Goal: Transaction & Acquisition: Download file/media

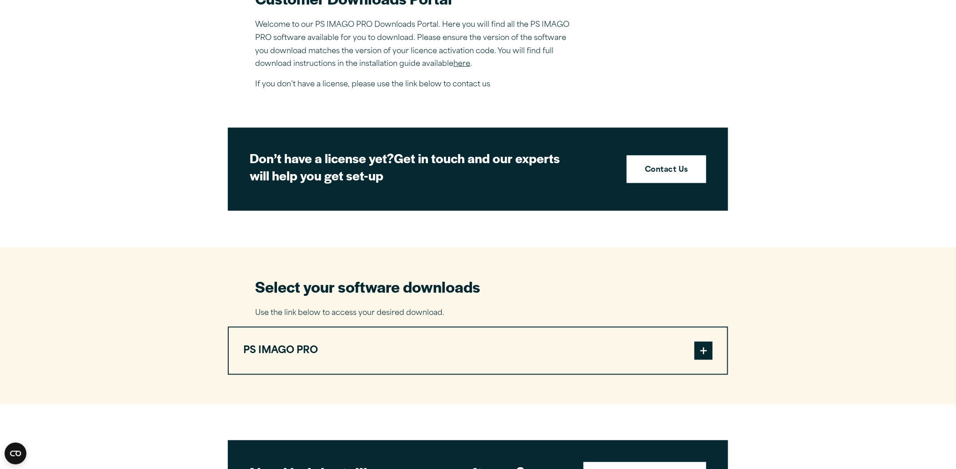
scroll to position [424, 0]
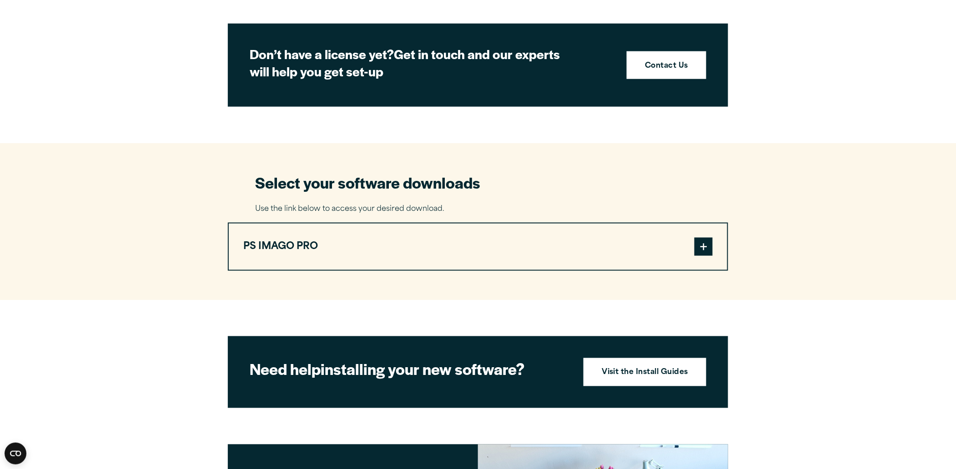
click at [288, 243] on button "PS IMAGO PRO" at bounding box center [478, 247] width 498 height 46
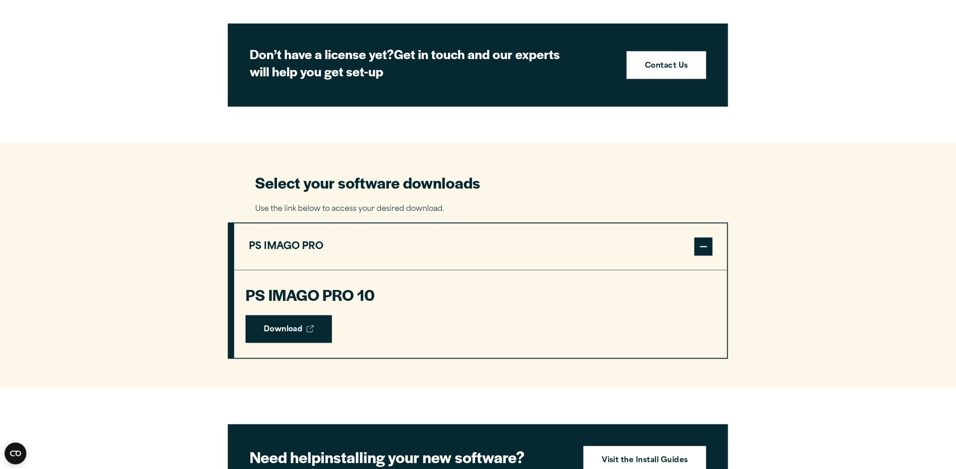
click at [268, 322] on link "Download" at bounding box center [288, 329] width 86 height 28
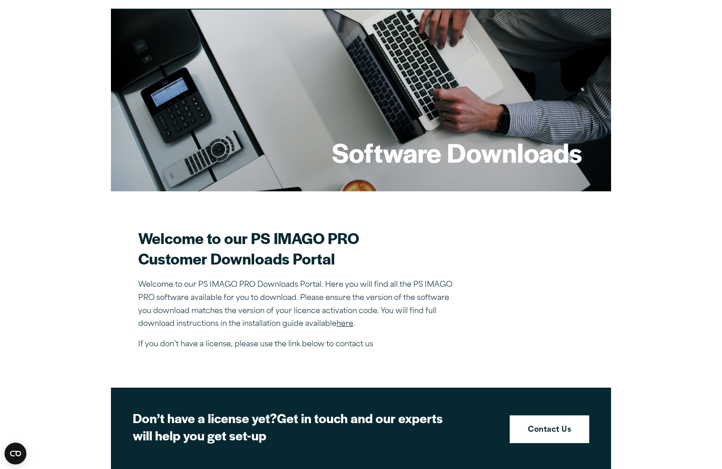
scroll to position [182, 0]
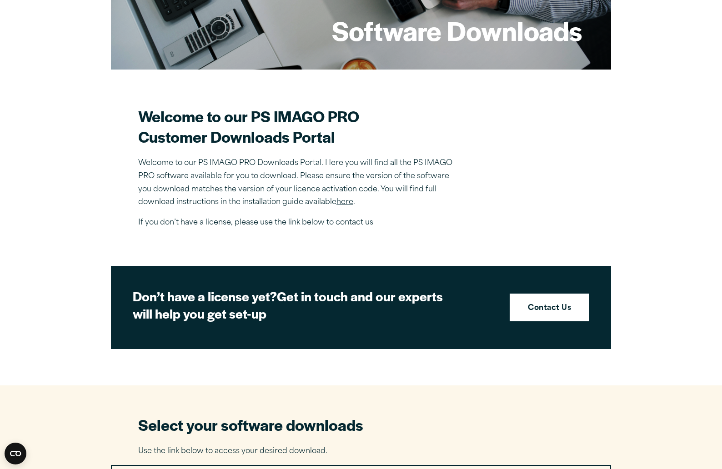
click at [346, 176] on p "Welcome to our PS IMAGO PRO Downloads Portal. Here you will find all the PS IMA…" at bounding box center [297, 183] width 318 height 52
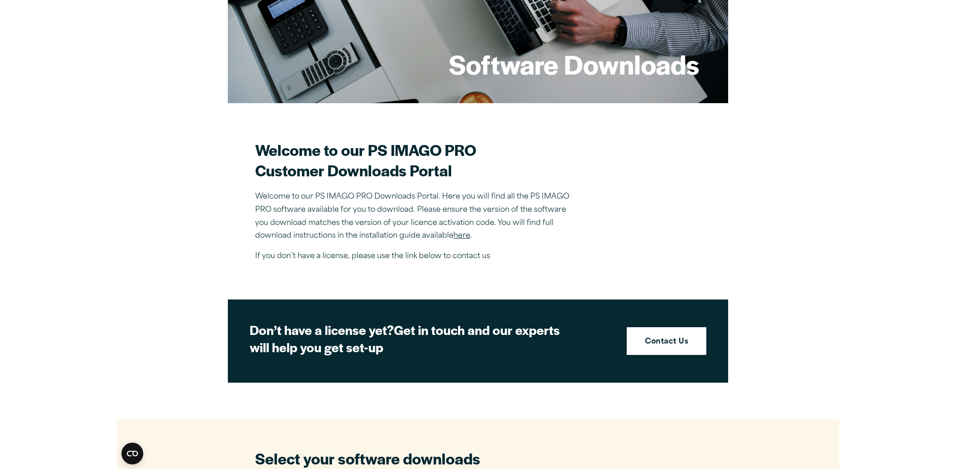
scroll to position [121, 0]
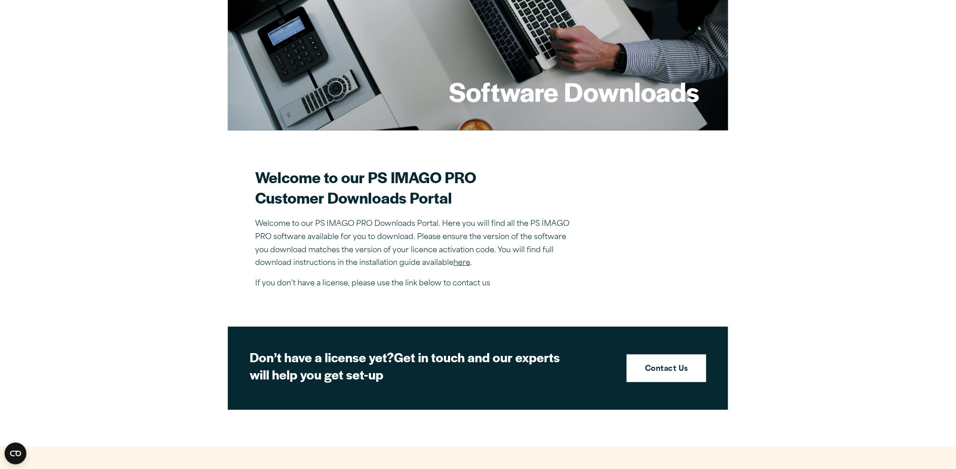
click at [621, 235] on section "Welcome to our PS IMAGO PRO Customer Downloads Portal Welcome to our PS IMAGO P…" at bounding box center [478, 229] width 446 height 124
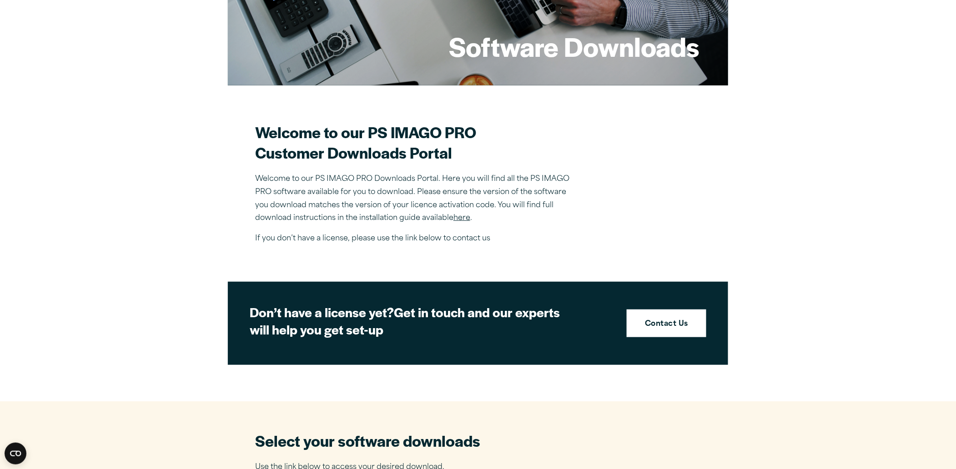
scroll to position [182, 0]
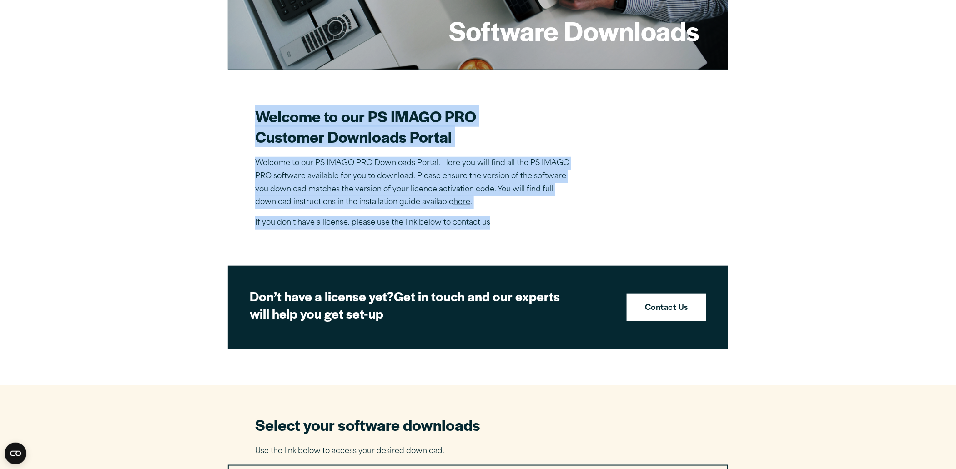
drag, startPoint x: 258, startPoint y: 121, endPoint x: 512, endPoint y: 225, distance: 274.4
click at [512, 225] on div "Welcome to our PS IMAGO PRO Customer Downloads Portal Welcome to our PS IMAGO P…" at bounding box center [414, 168] width 318 height 124
copy div "Welcome to our PS IMAGO PRO Customer Downloads Portal Welcome to our PS IMAGO P…"
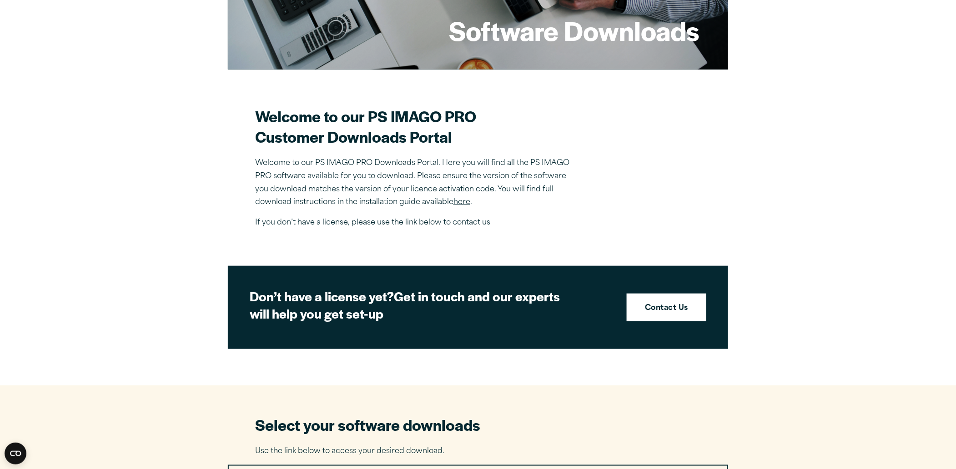
click at [660, 208] on section "Welcome to our PS IMAGO PRO Customer Downloads Portal Welcome to our PS IMAGO P…" at bounding box center [478, 168] width 446 height 124
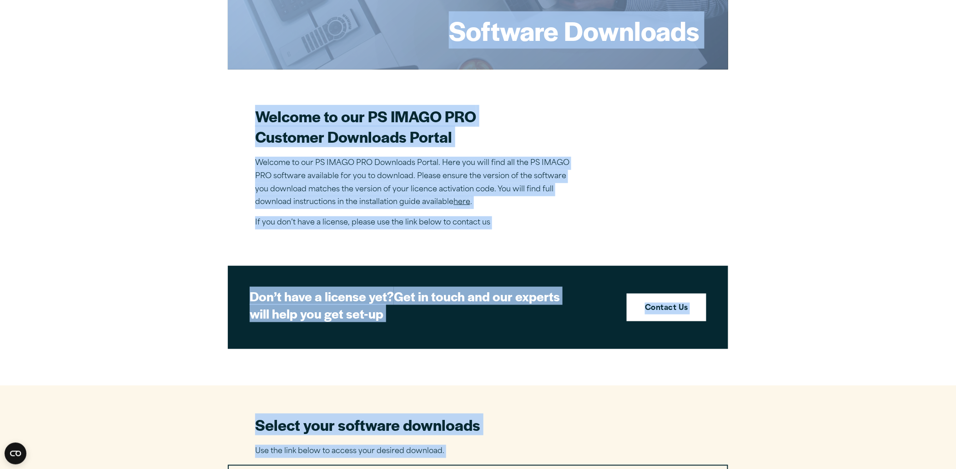
copy body "Search for: Submit Site Search Part of Open Site Search Open Site Menu Close So…"
drag, startPoint x: 703, startPoint y: 177, endPoint x: 906, endPoint y: 103, distance: 216.7
click at [703, 177] on article "Software Downloads Welcome to our PS IMAGO PRO Customer Downloads Portal Welcom…" at bounding box center [478, 468] width 956 height 1160
